Goal: Task Accomplishment & Management: Manage account settings

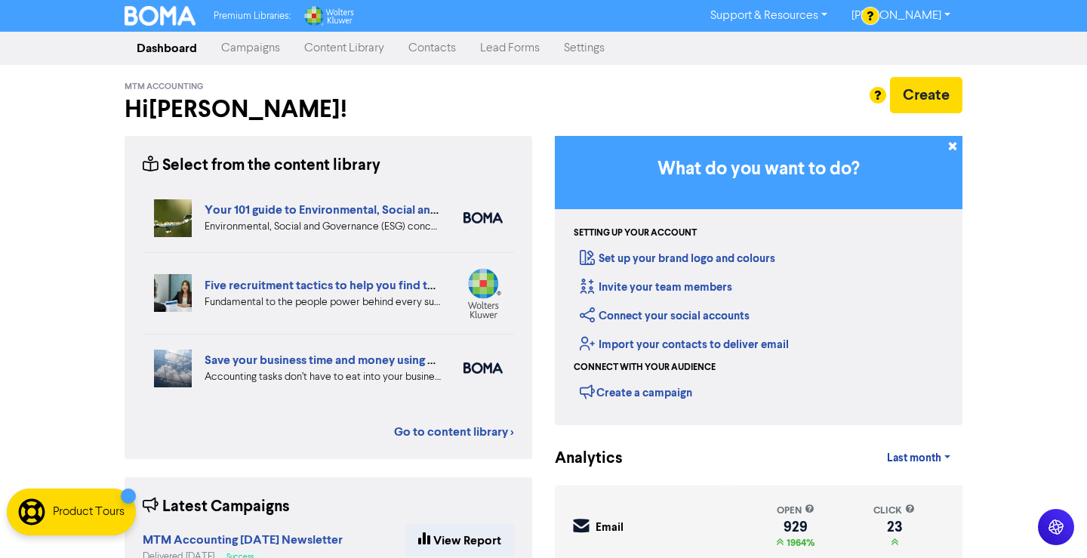
click at [436, 37] on link "Contacts" at bounding box center [432, 48] width 72 height 30
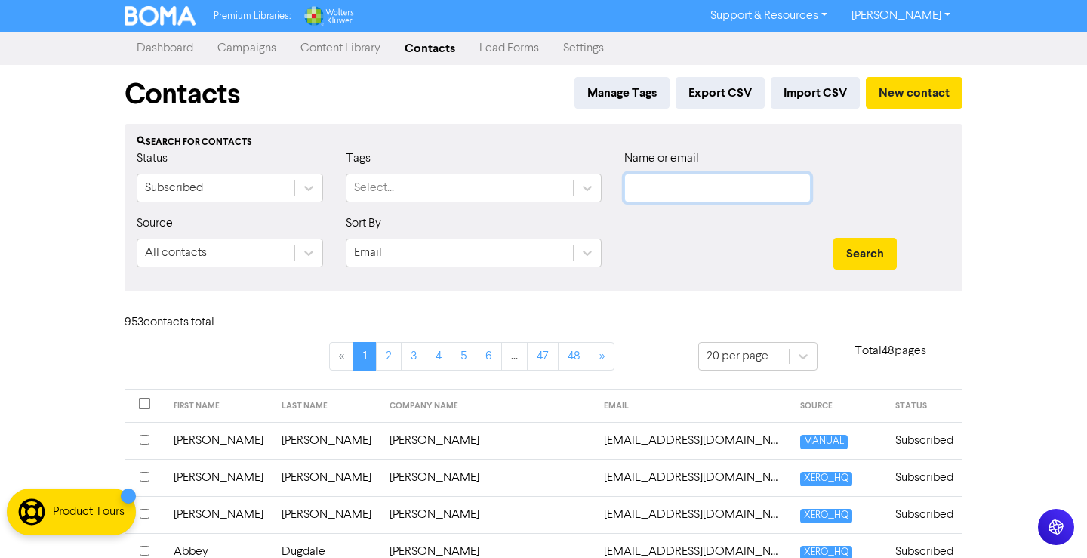
click at [723, 200] on input "text" at bounding box center [717, 188] width 186 height 29
paste input "[EMAIL_ADDRESS][PERSON_NAME][DOMAIN_NAME]"
type input "[EMAIL_ADDRESS][PERSON_NAME][DOMAIN_NAME]"
click at [833, 238] on button "Search" at bounding box center [864, 254] width 63 height 32
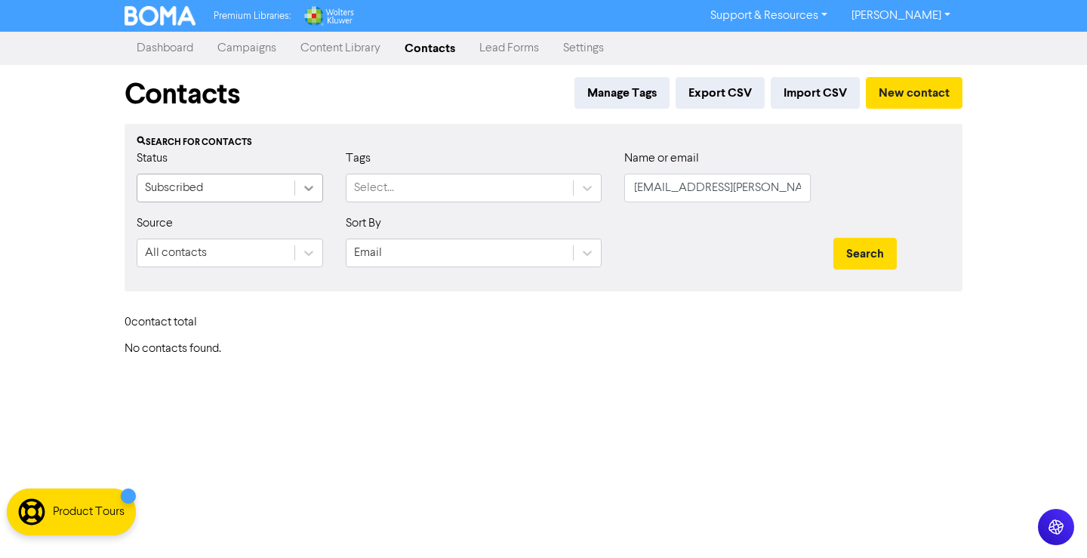
click at [310, 188] on icon at bounding box center [308, 188] width 9 height 5
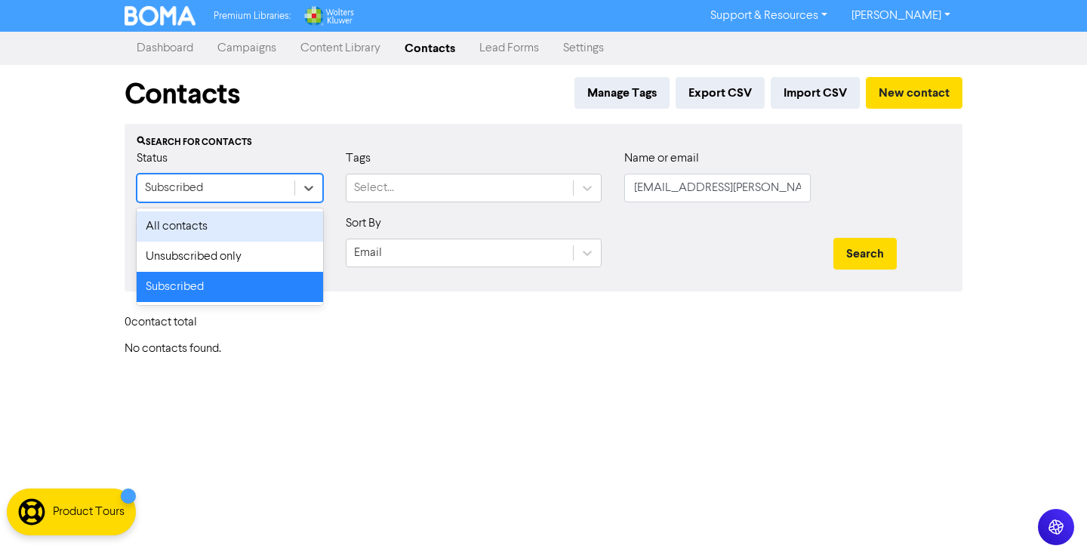
click at [266, 216] on div "All contacts" at bounding box center [230, 226] width 186 height 30
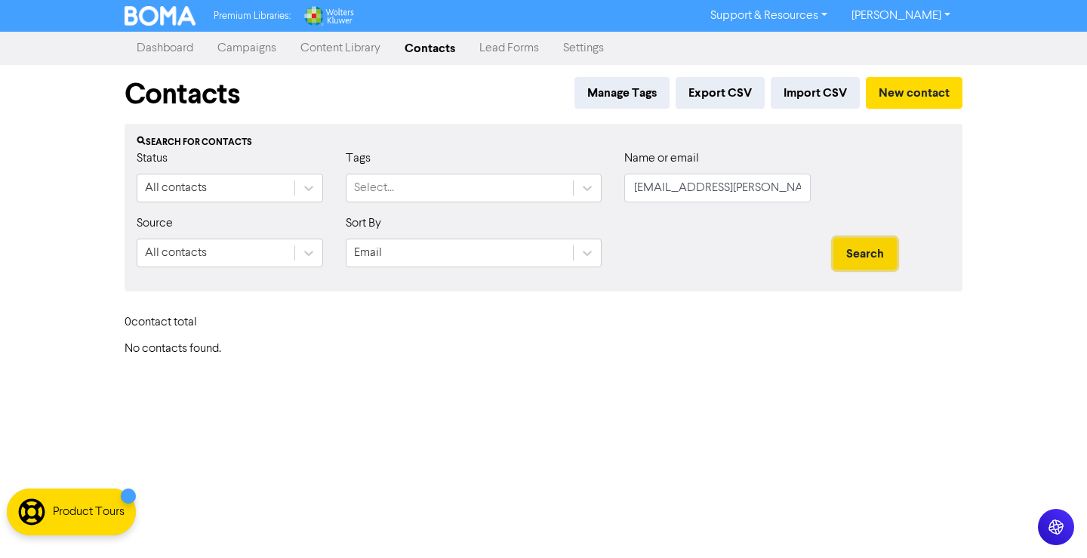
click at [879, 248] on button "Search" at bounding box center [864, 254] width 63 height 32
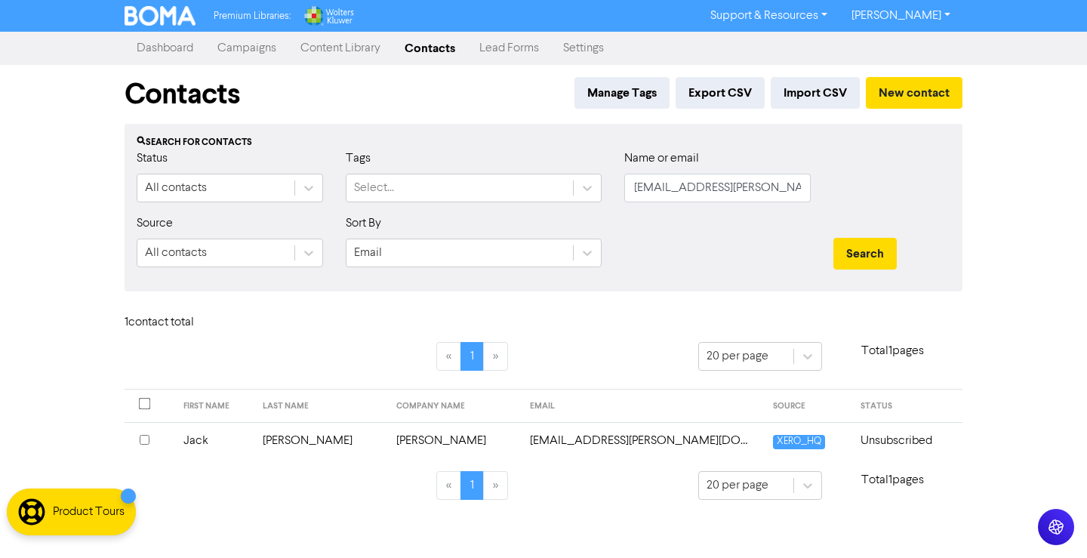
click at [358, 445] on td "[PERSON_NAME]" at bounding box center [321, 440] width 134 height 37
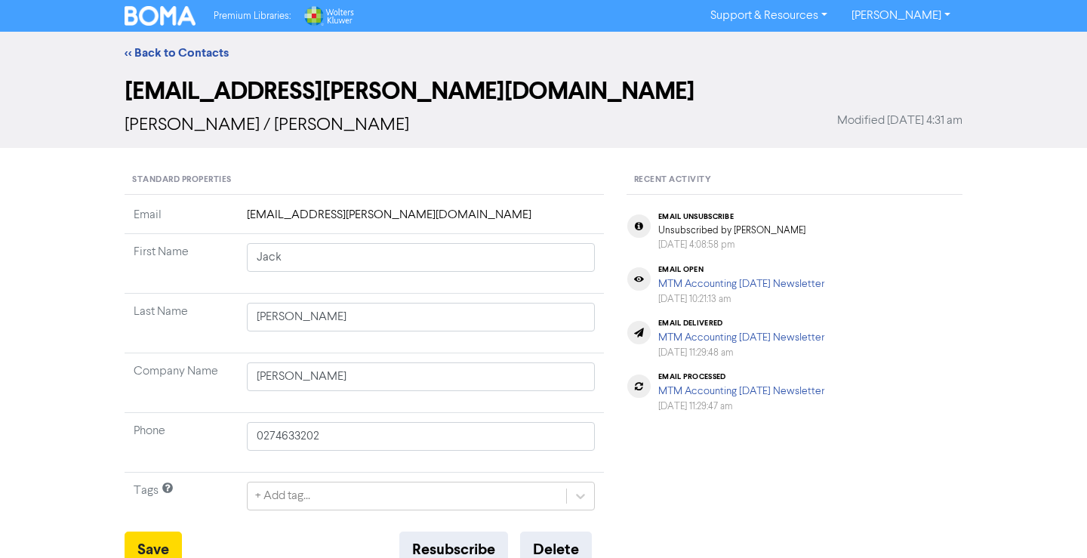
scroll to position [257, 0]
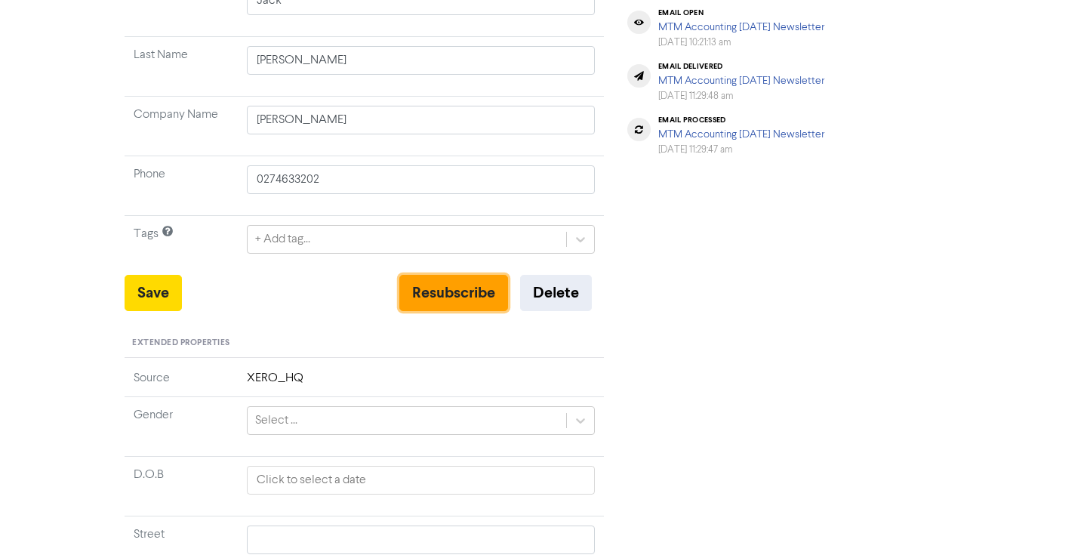
click at [441, 291] on button "Resubscribe" at bounding box center [453, 293] width 109 height 36
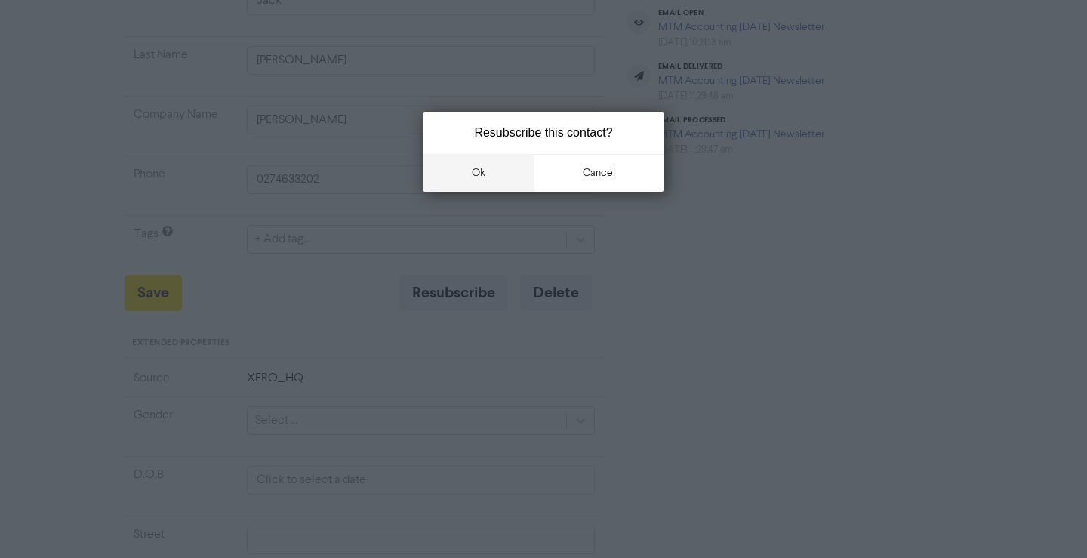
click at [488, 164] on button "ok" at bounding box center [479, 173] width 112 height 38
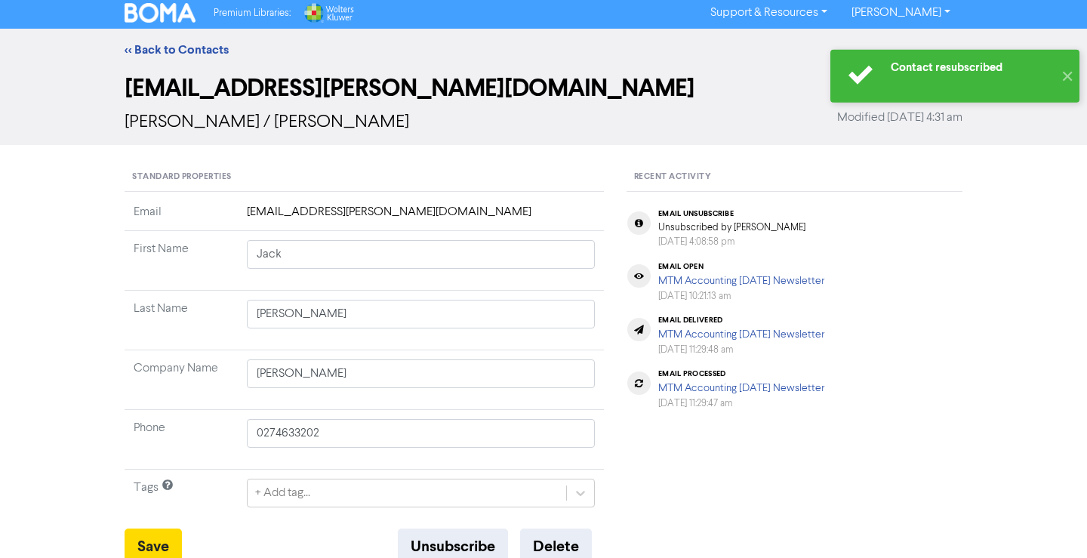
scroll to position [0, 0]
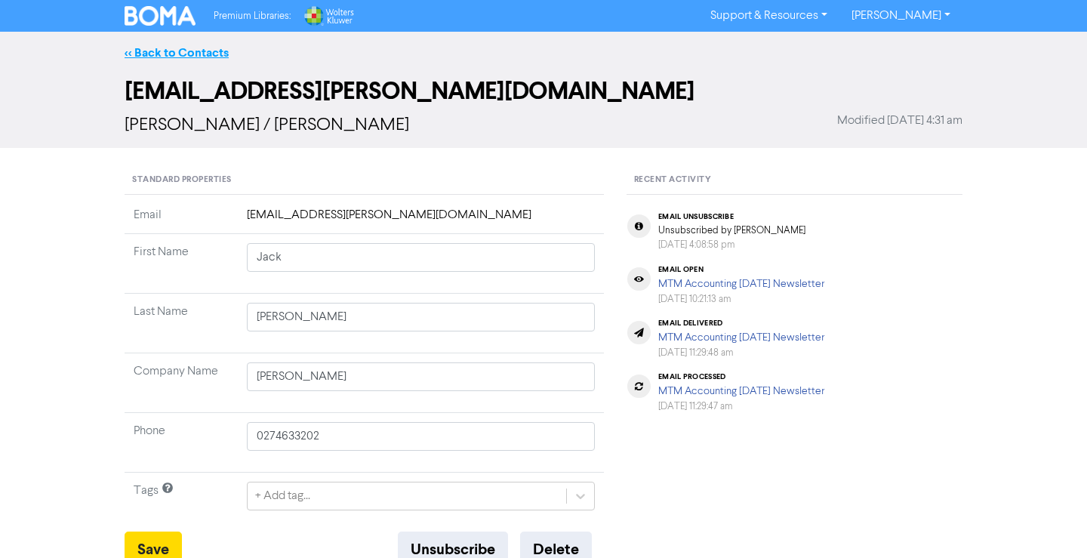
click at [193, 50] on link "<< Back to Contacts" at bounding box center [177, 52] width 104 height 15
